Goal: Transaction & Acquisition: Subscribe to service/newsletter

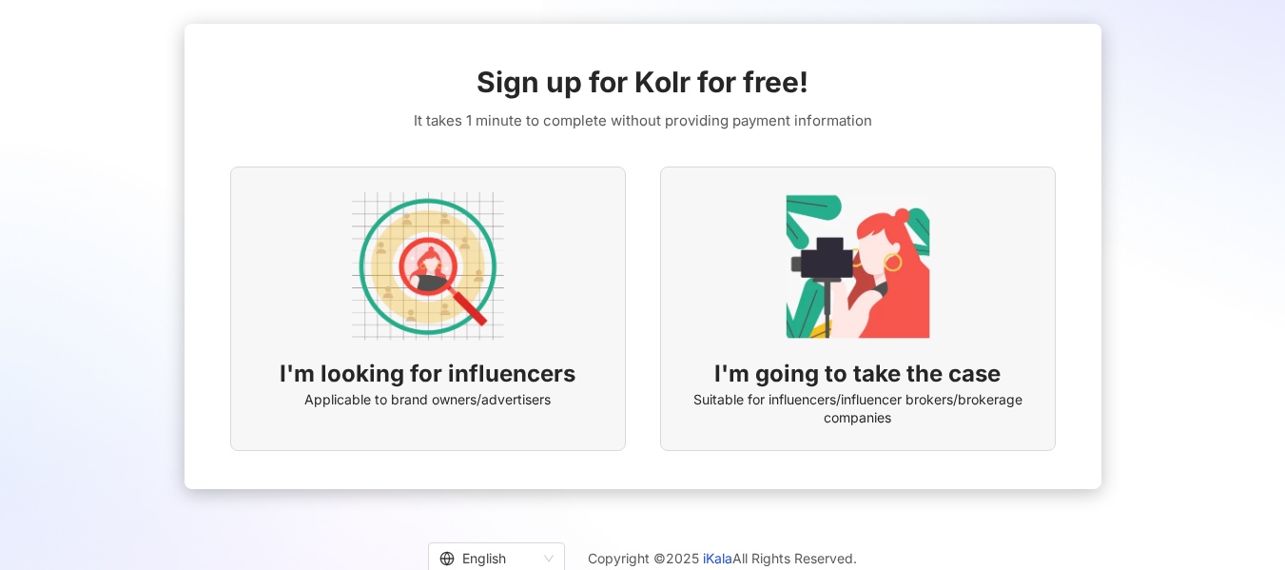
scroll to position [27, 0]
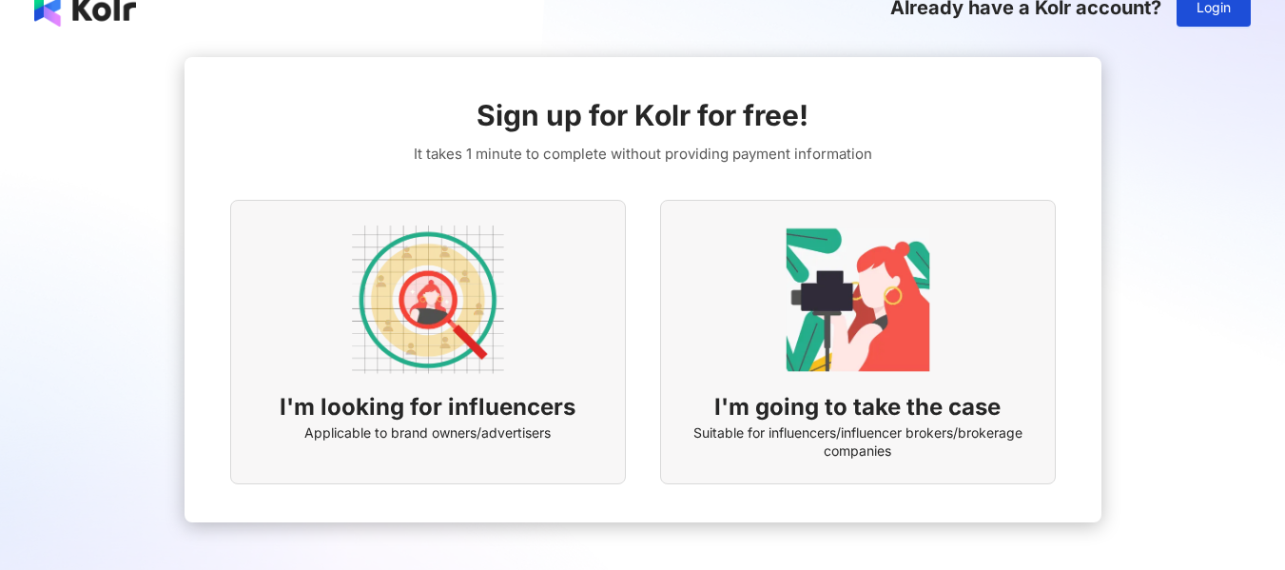
click at [436, 260] on img at bounding box center [428, 299] width 152 height 152
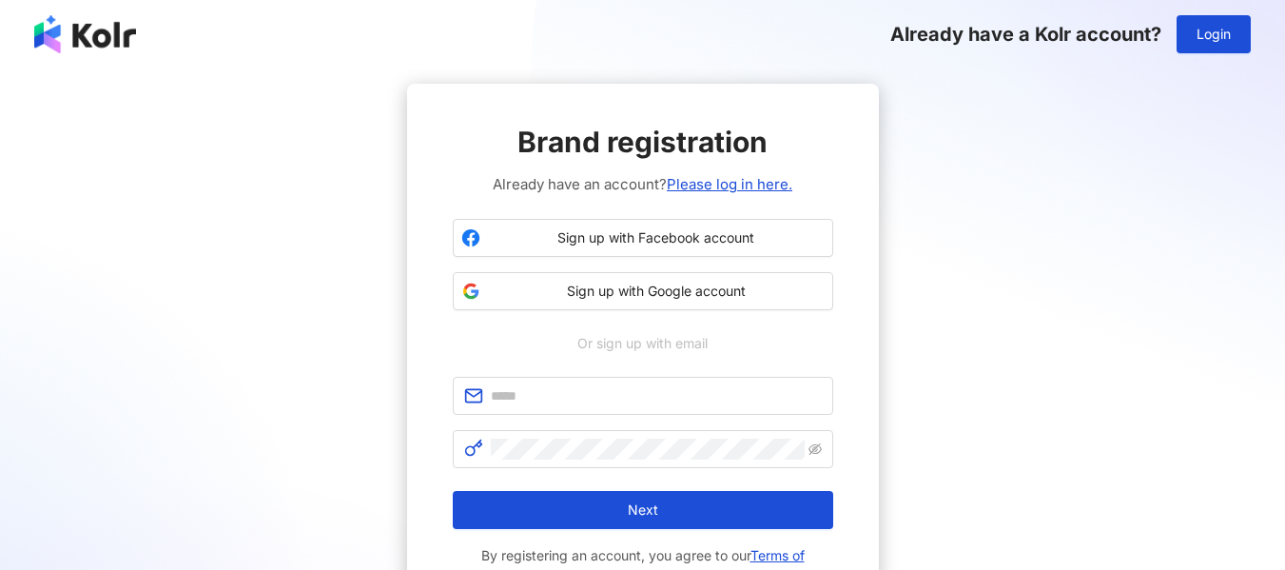
click at [54, 23] on img at bounding box center [85, 34] width 102 height 38
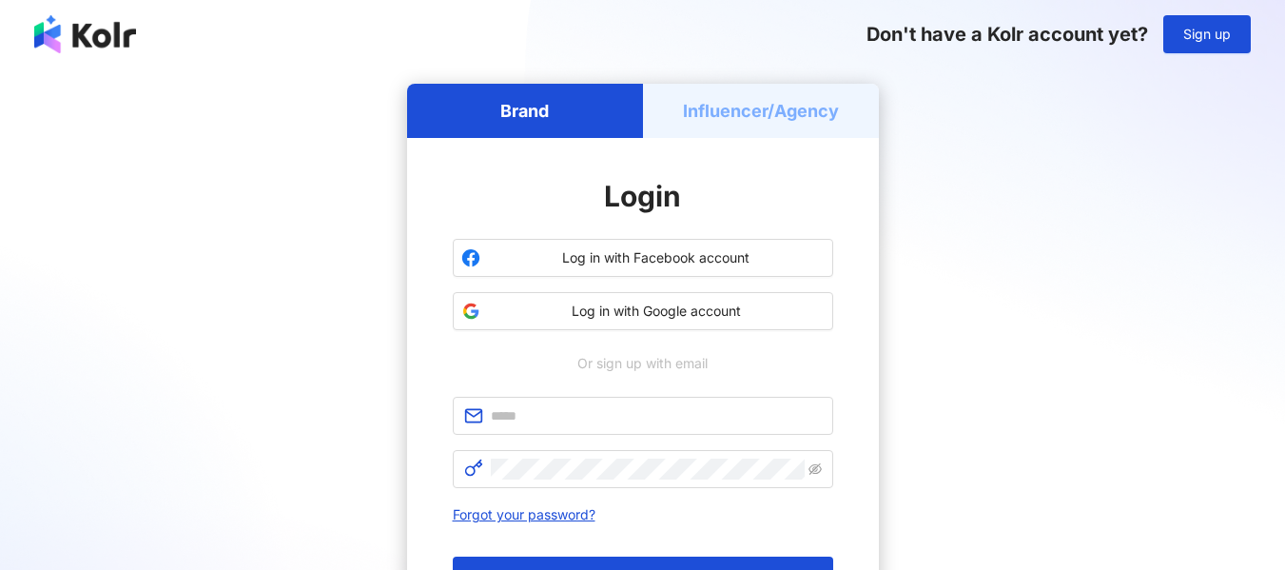
click at [68, 36] on img at bounding box center [85, 34] width 102 height 38
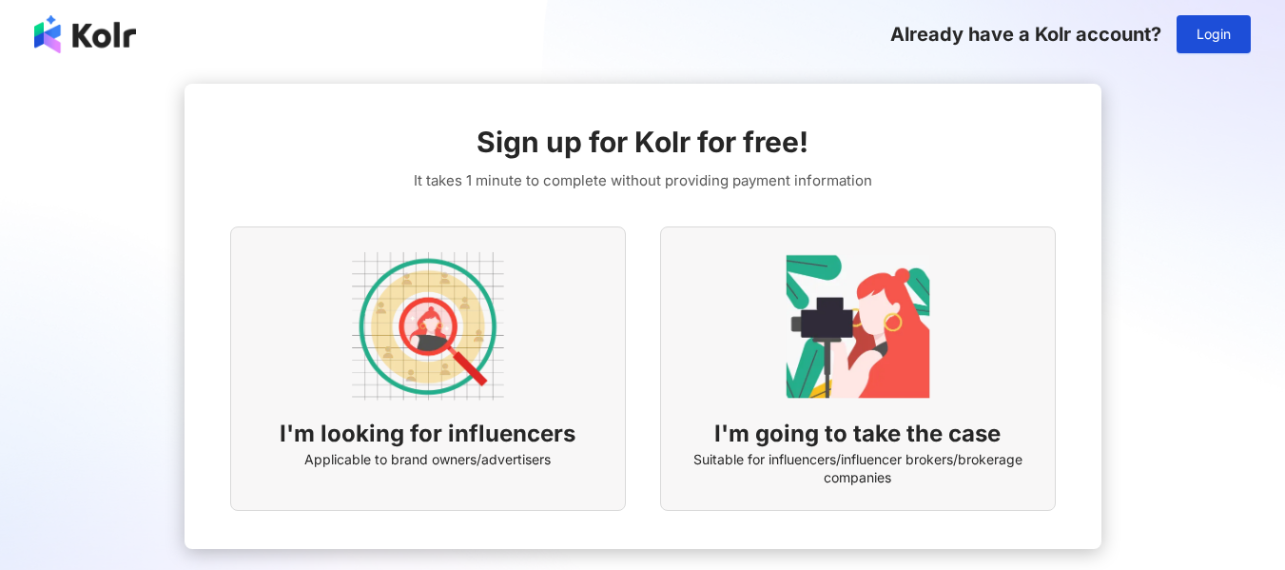
click at [97, 18] on img at bounding box center [85, 34] width 102 height 38
